Goal: Information Seeking & Learning: Learn about a topic

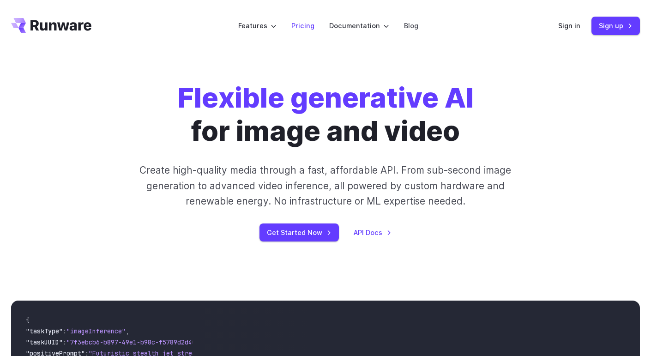
click at [306, 23] on link "Pricing" at bounding box center [302, 25] width 23 height 11
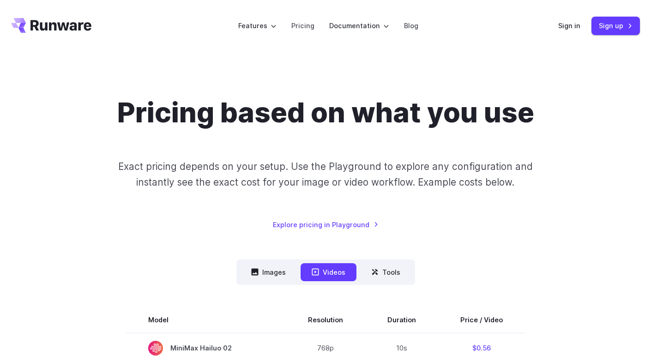
scroll to position [2, 0]
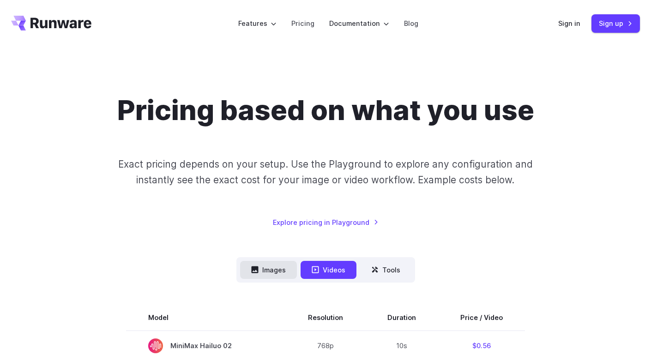
click at [277, 273] on button "Images" at bounding box center [268, 270] width 57 height 18
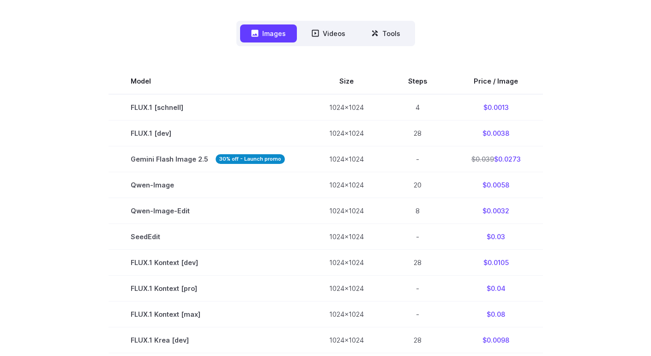
scroll to position [242, 0]
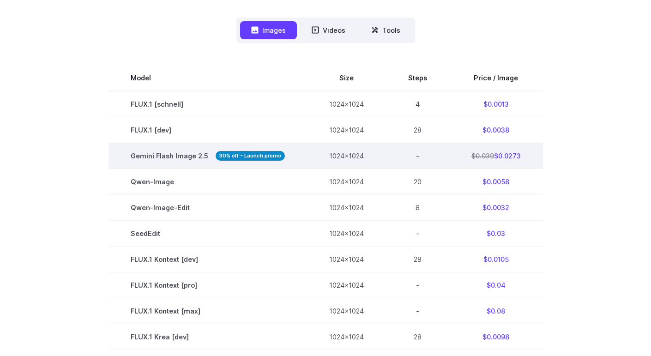
drag, startPoint x: 327, startPoint y: 155, endPoint x: 365, endPoint y: 156, distance: 38.3
click at [365, 156] on td "1024x1024" at bounding box center [346, 156] width 79 height 26
drag, startPoint x: 361, startPoint y: 157, endPoint x: 319, endPoint y: 153, distance: 42.2
click at [319, 153] on td "1024x1024" at bounding box center [346, 156] width 79 height 26
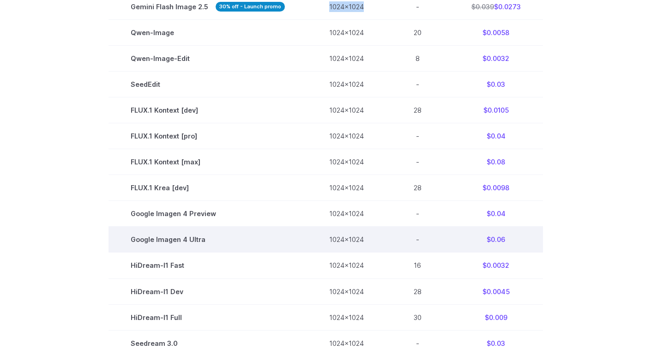
scroll to position [391, 0]
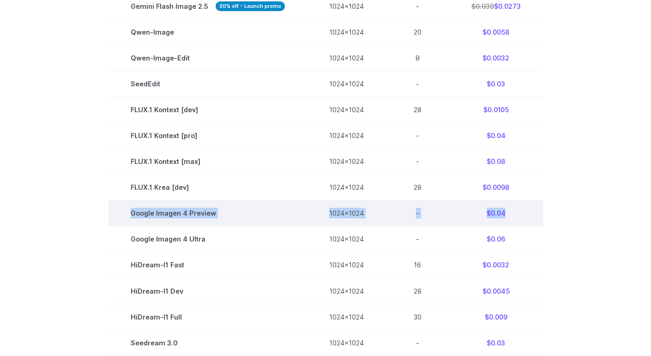
drag, startPoint x: 510, startPoint y: 216, endPoint x: 123, endPoint y: 212, distance: 387.1
click at [123, 212] on tr "Google Imagen 4 Preview 1024x1024 - $0.04" at bounding box center [325, 213] width 434 height 26
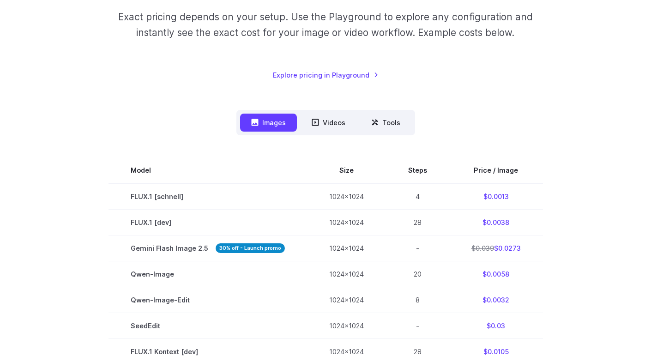
scroll to position [150, 0]
click at [348, 73] on link "Explore pricing in Playground" at bounding box center [326, 74] width 106 height 11
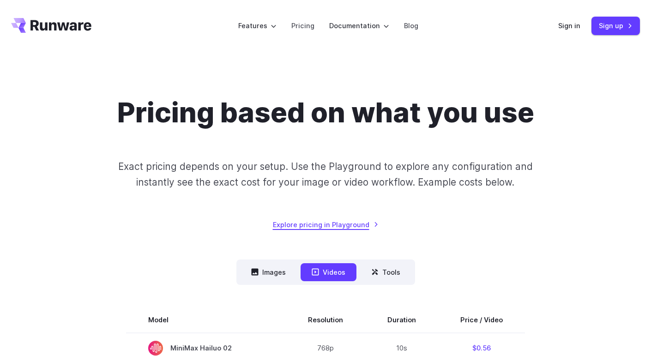
click at [336, 222] on link "Explore pricing in Playground" at bounding box center [326, 224] width 106 height 11
